Goal: Information Seeking & Learning: Check status

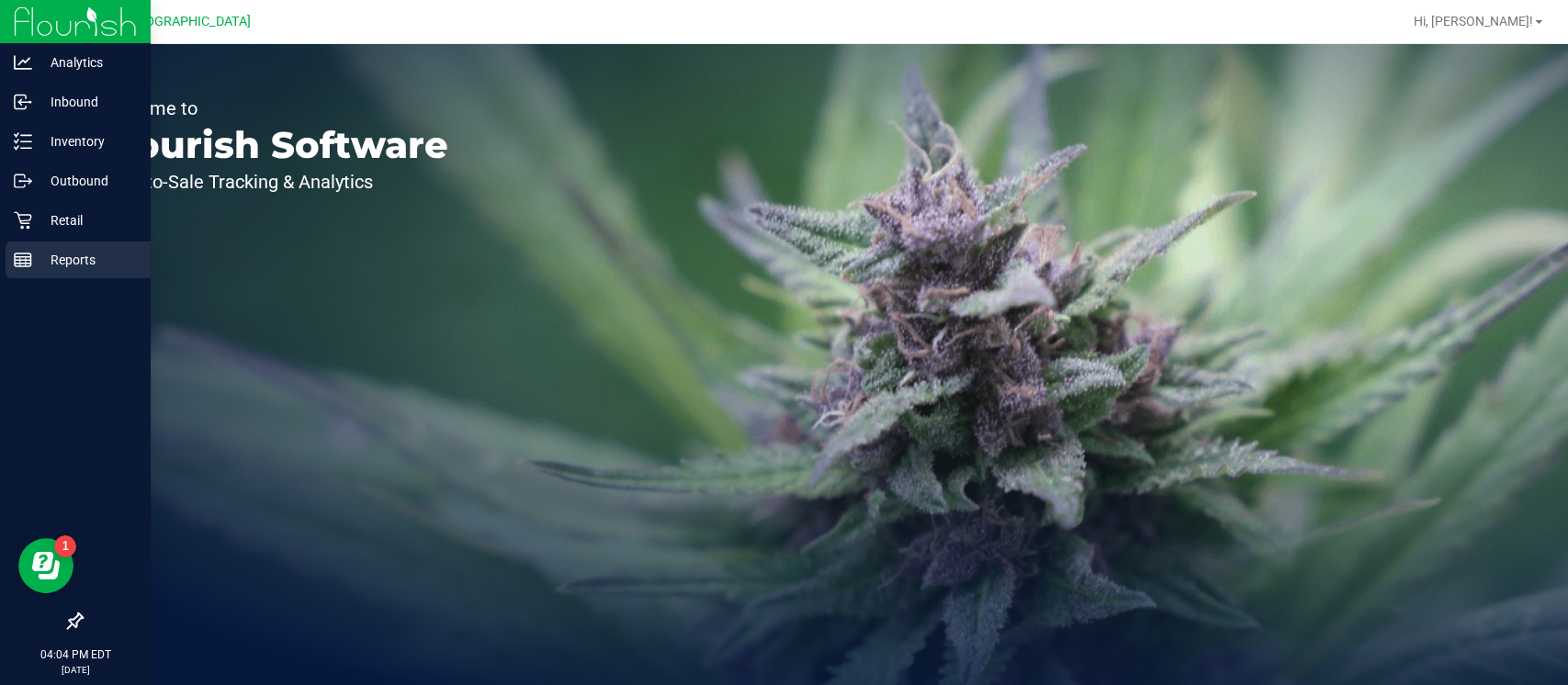
click at [36, 269] on p "Reports" at bounding box center [87, 260] width 110 height 22
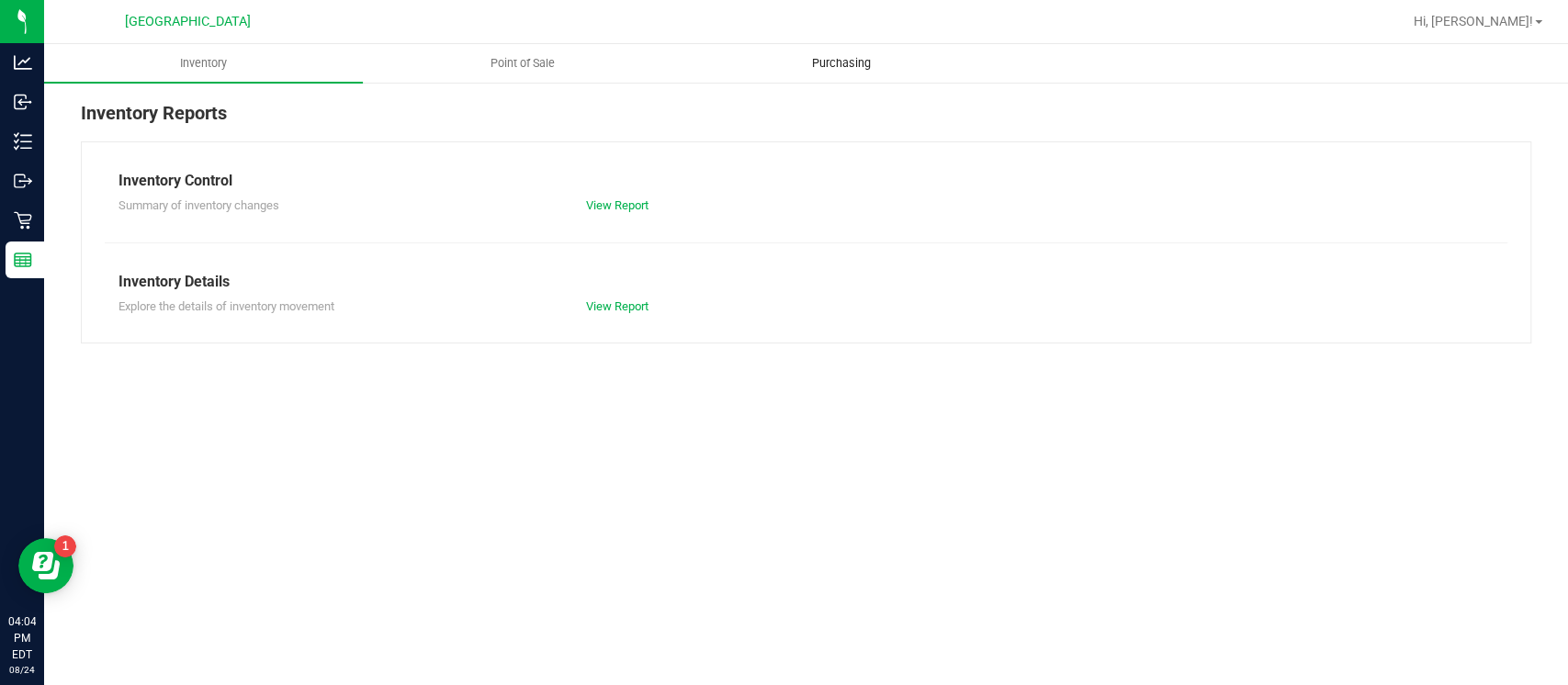
click at [825, 65] on span "Purchasing" at bounding box center [841, 63] width 109 height 17
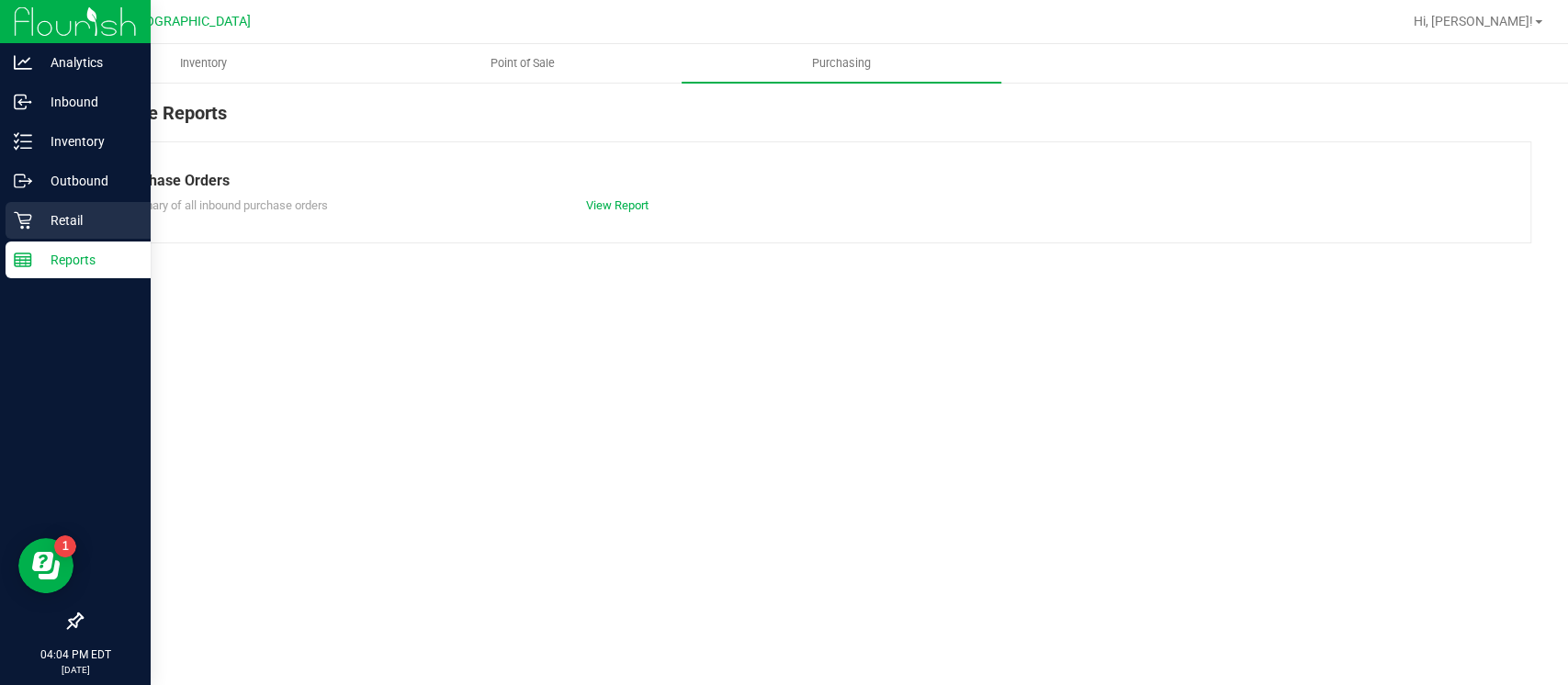
click at [35, 222] on p "Retail" at bounding box center [87, 221] width 110 height 22
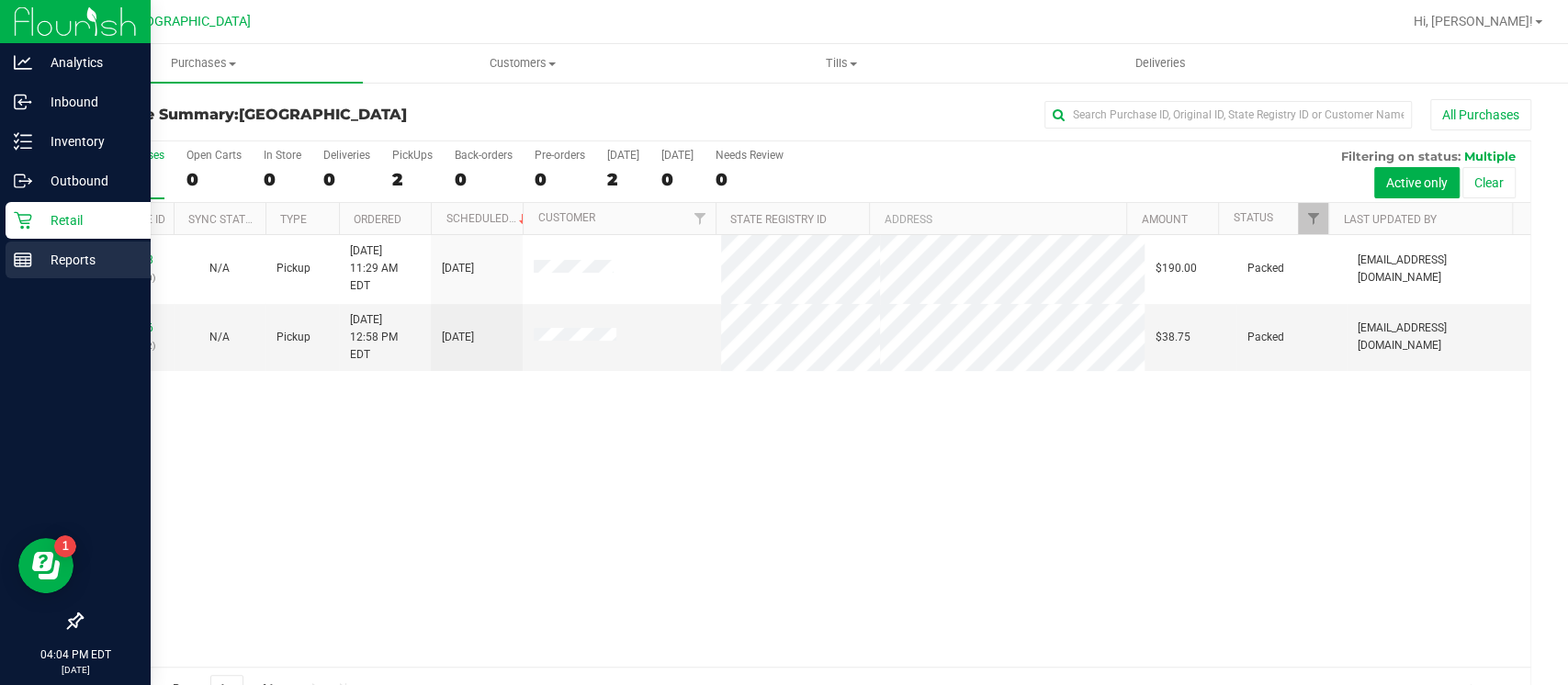
click at [80, 268] on p "Reports" at bounding box center [87, 260] width 110 height 22
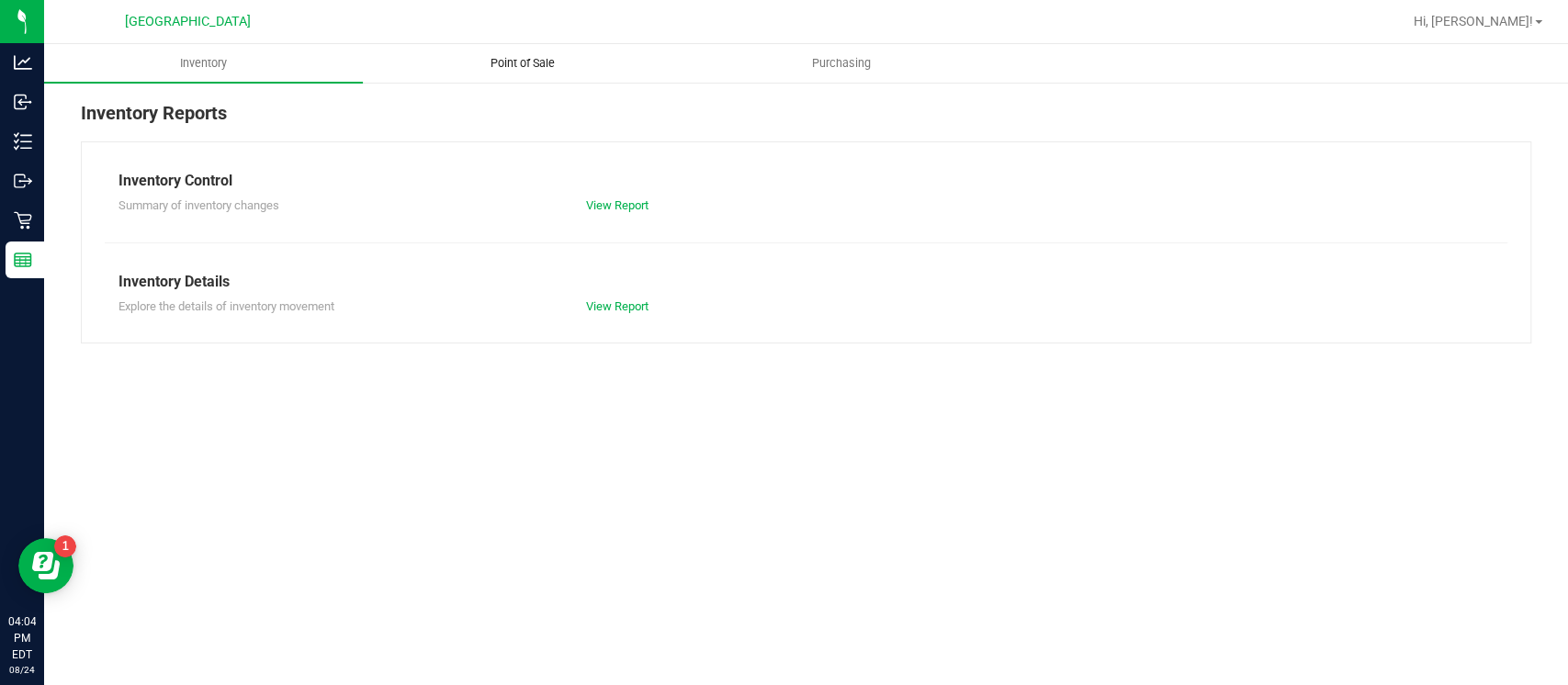
click at [540, 63] on span "Point of Sale" at bounding box center [522, 63] width 114 height 17
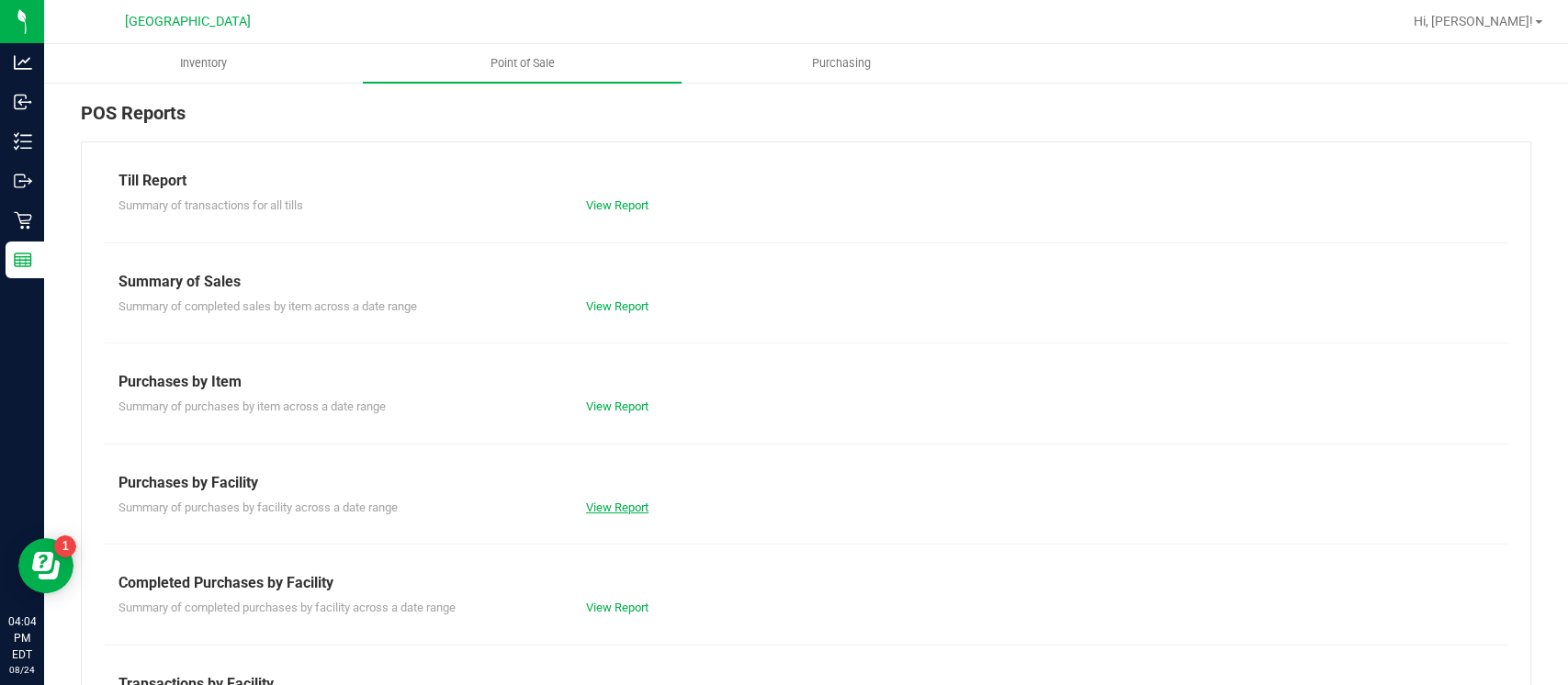
click at [630, 506] on link "View Report" at bounding box center [617, 507] width 63 height 14
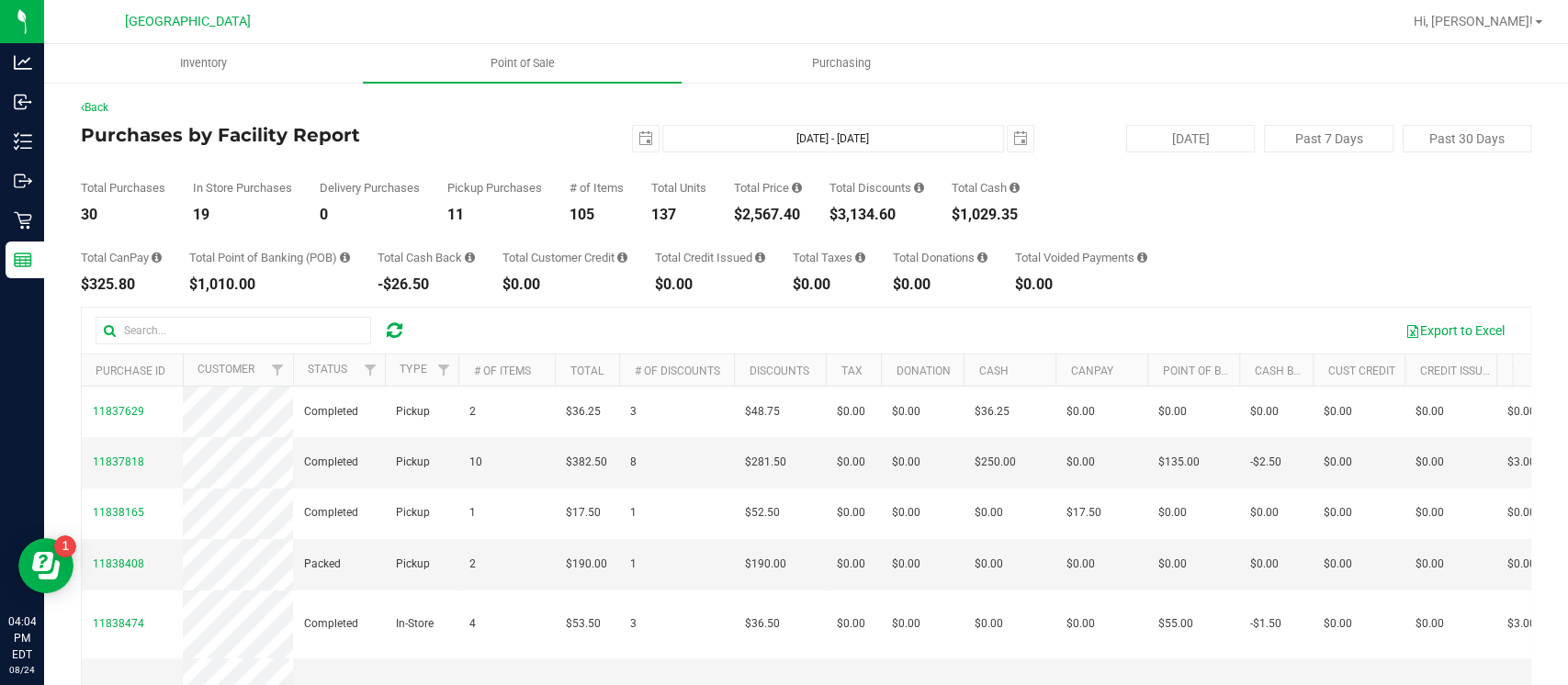
click at [1546, 235] on div "Back Purchases by Facility Report [DATE] [DATE] - [DATE] [DATE] [DATE] Past 7 D…" at bounding box center [806, 481] width 1524 height 801
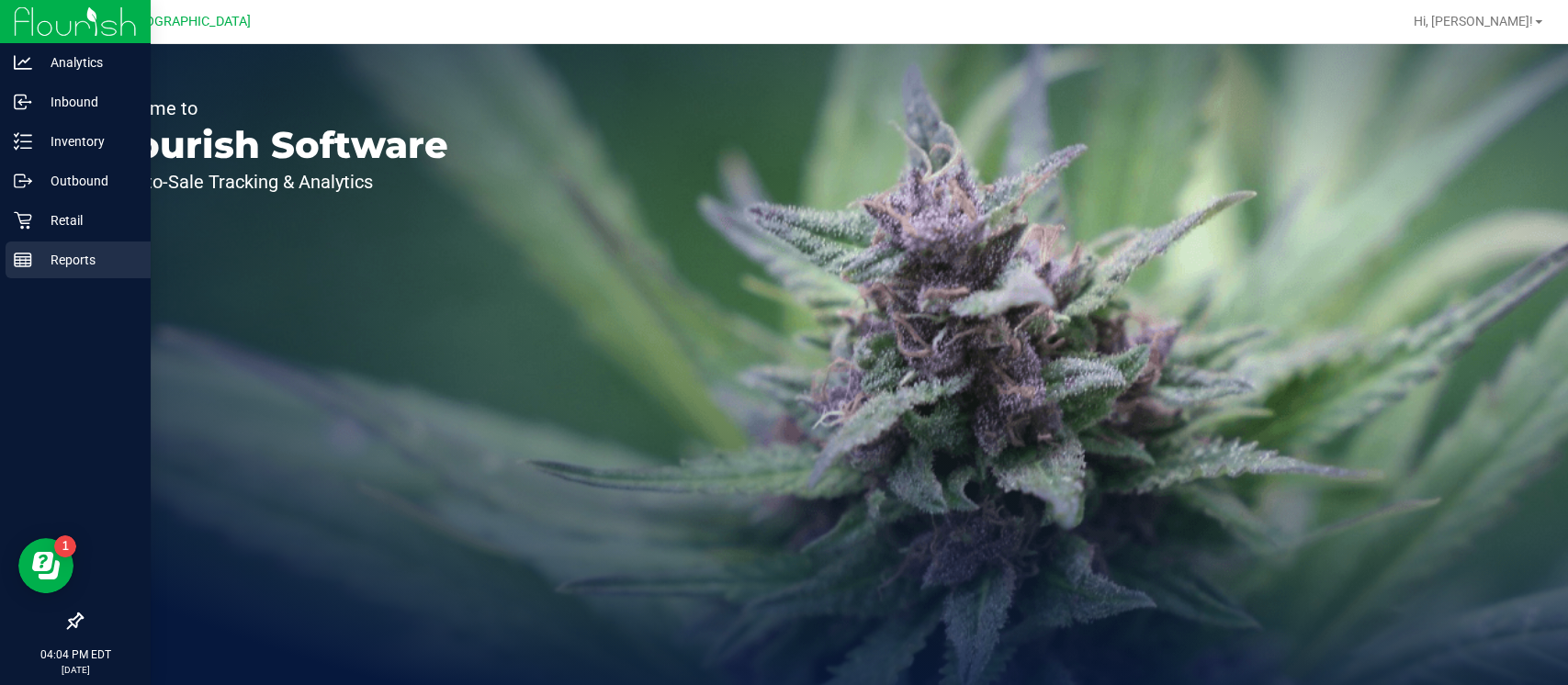
click at [29, 261] on icon at bounding box center [23, 260] width 18 height 18
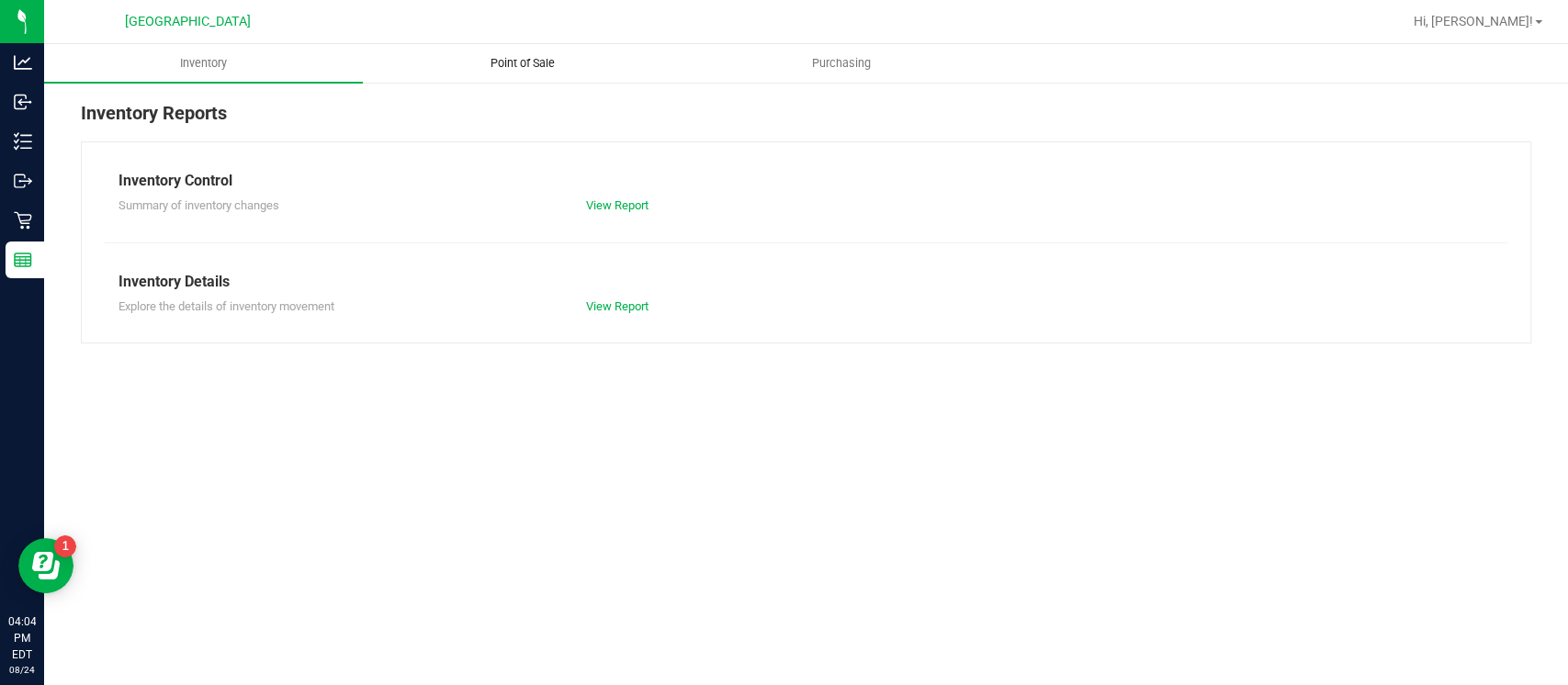
click at [522, 63] on span "Point of Sale" at bounding box center [522, 63] width 114 height 17
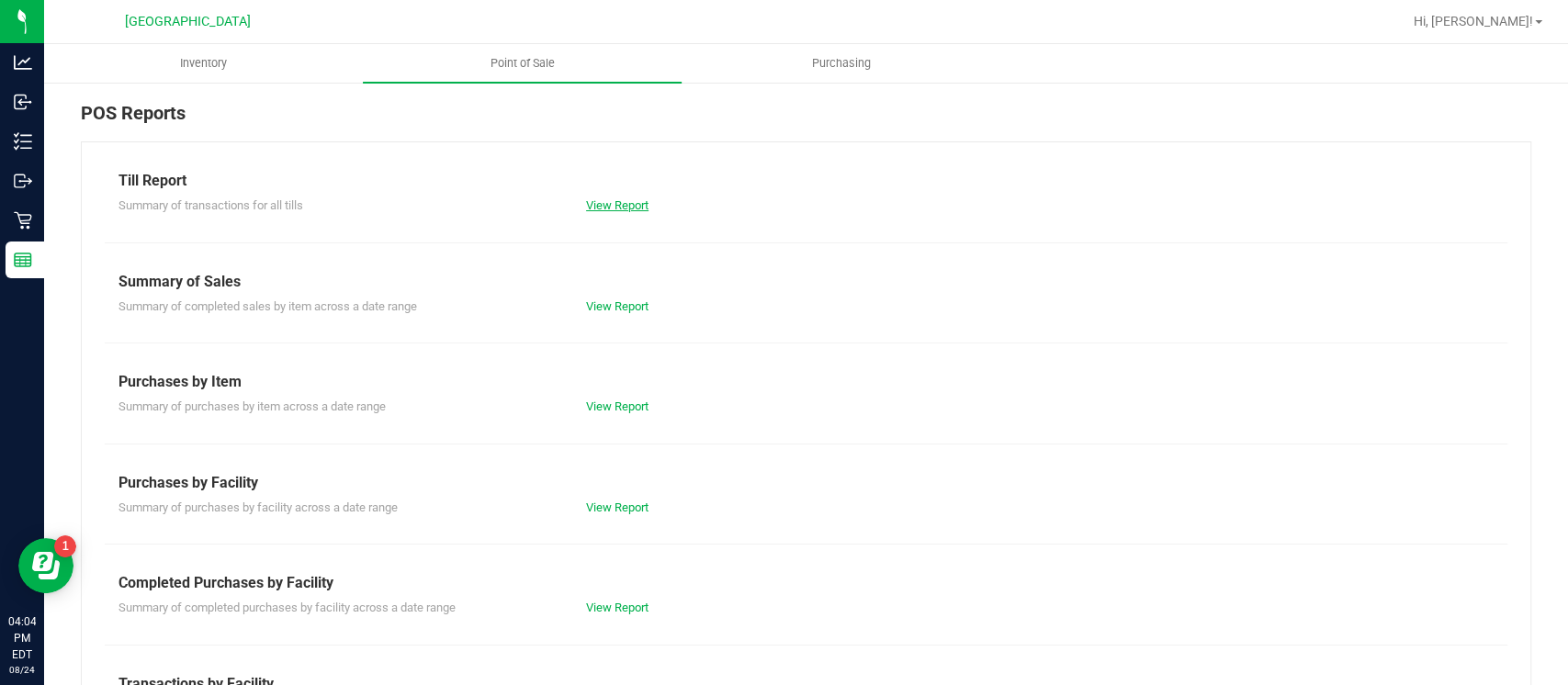
click at [625, 206] on link "View Report" at bounding box center [617, 206] width 63 height 14
